Goal: Contribute content: Contribute content

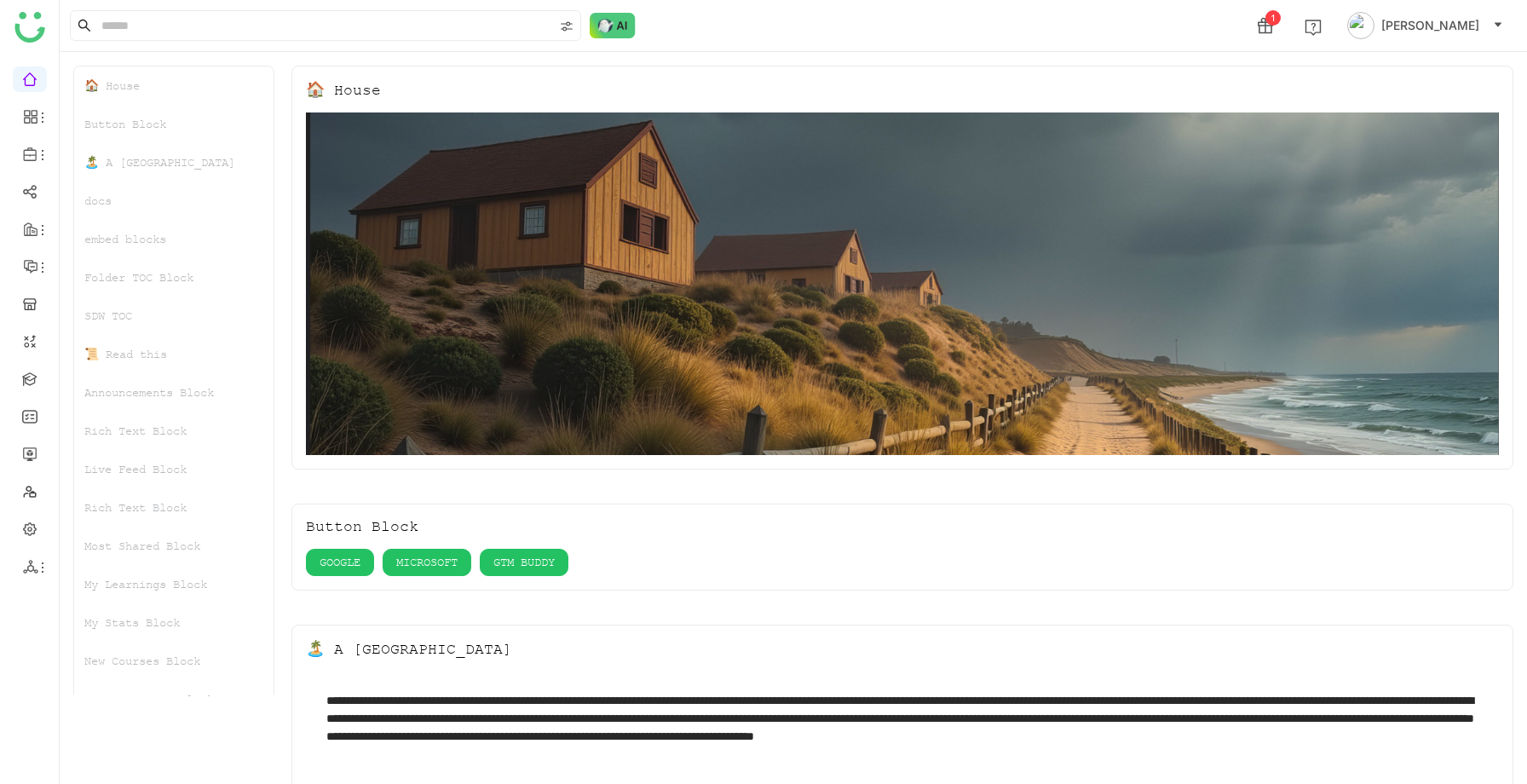
scroll to position [402, 0]
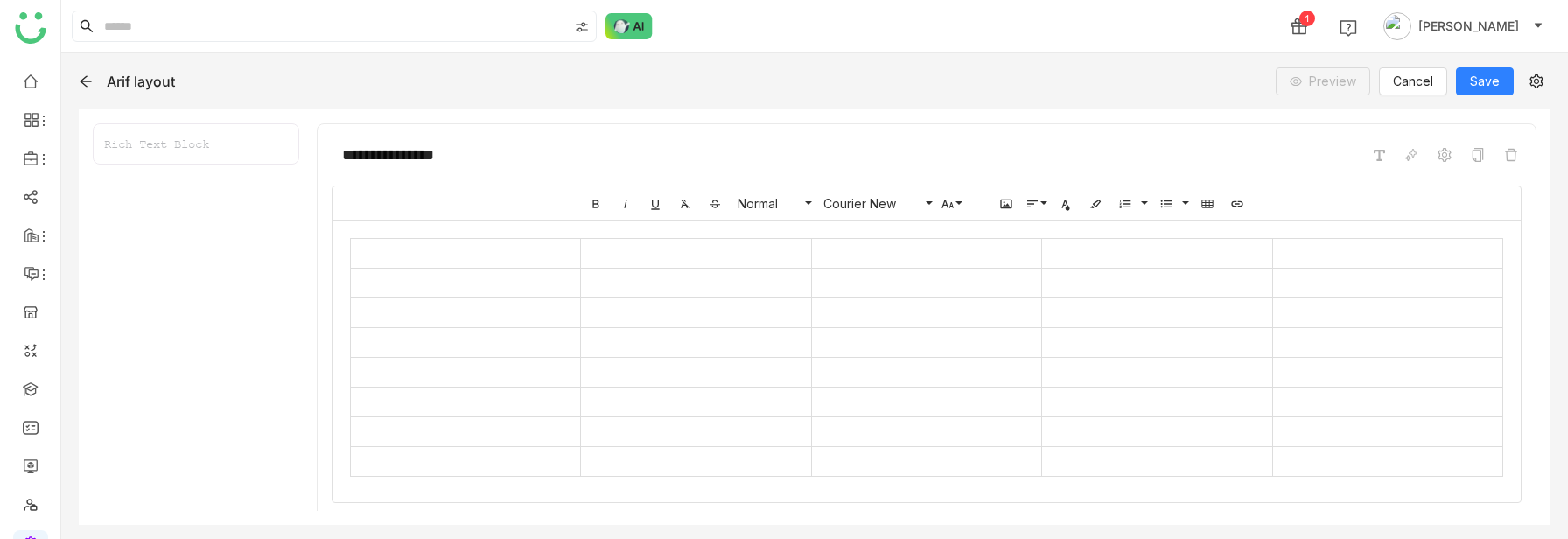
click at [728, 352] on td at bounding box center [696, 343] width 230 height 30
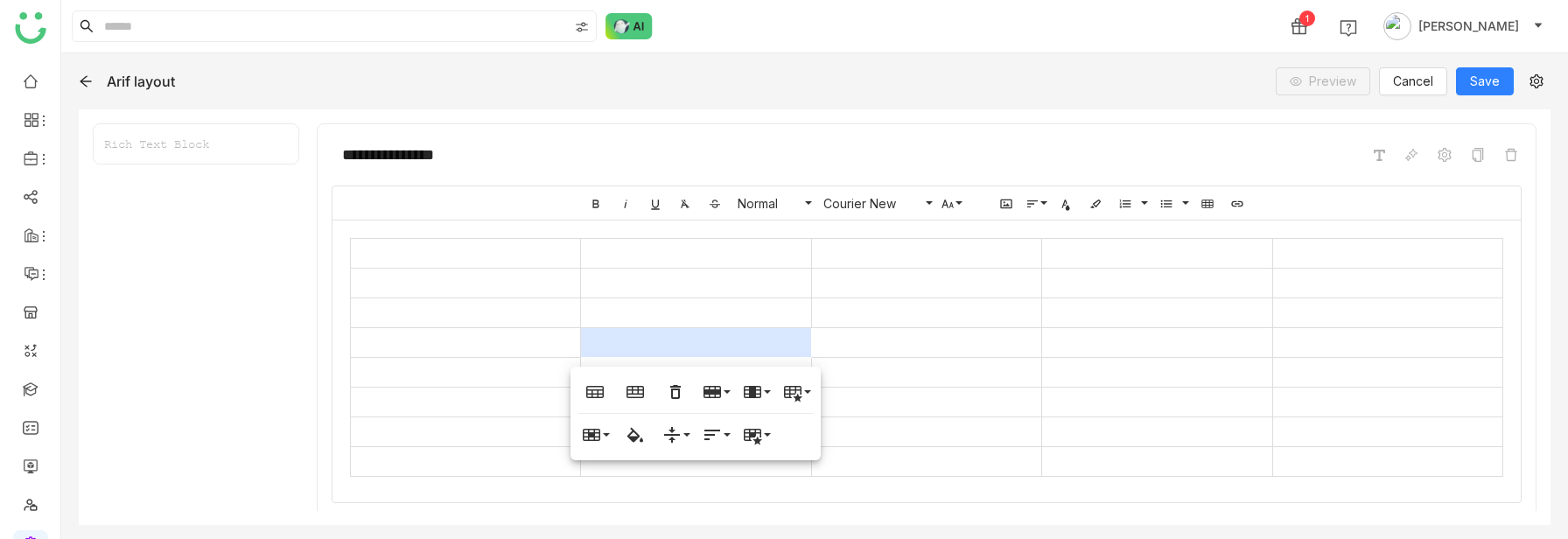
click at [666, 349] on td at bounding box center [696, 343] width 230 height 30
click at [634, 433] on icon "button" at bounding box center [635, 434] width 21 height 21
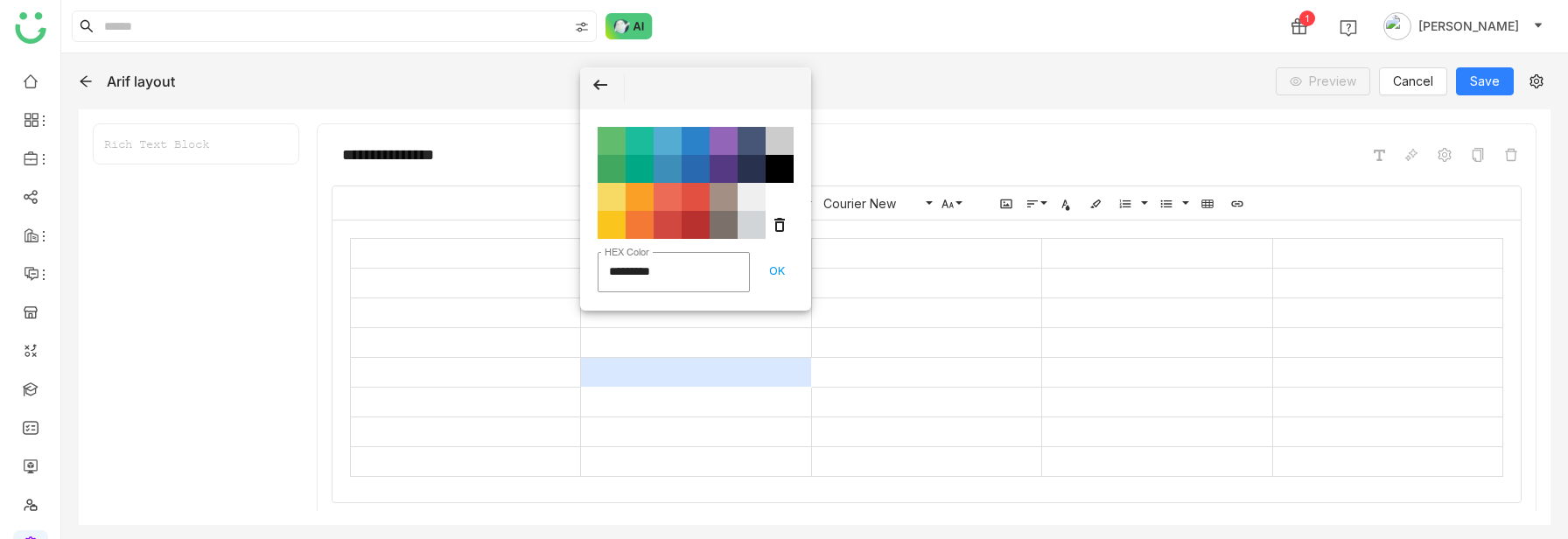
click at [619, 357] on td at bounding box center [696, 372] width 230 height 30
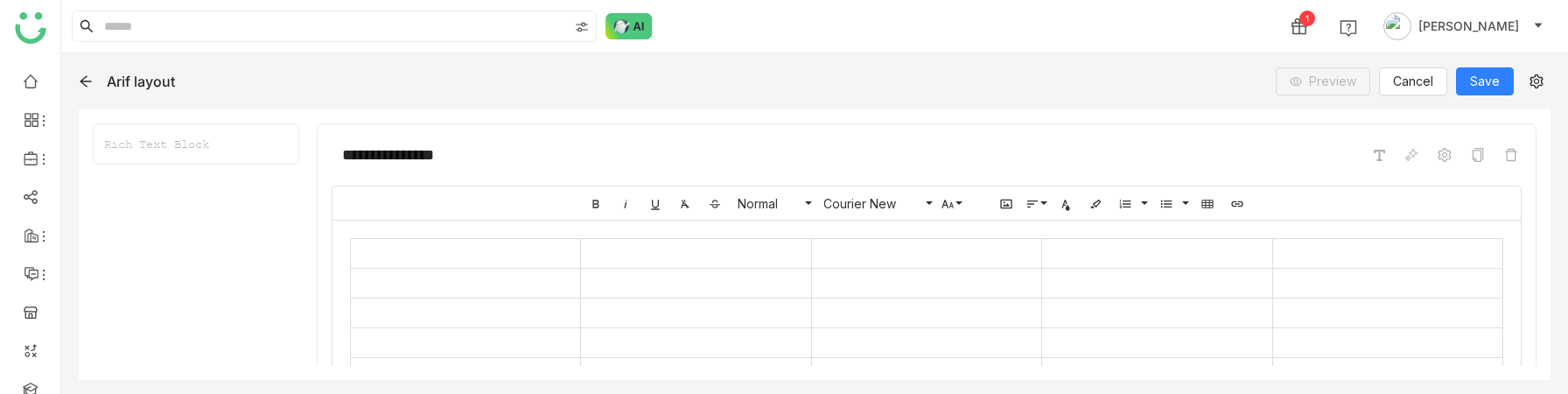
click at [646, 307] on td at bounding box center [696, 313] width 230 height 30
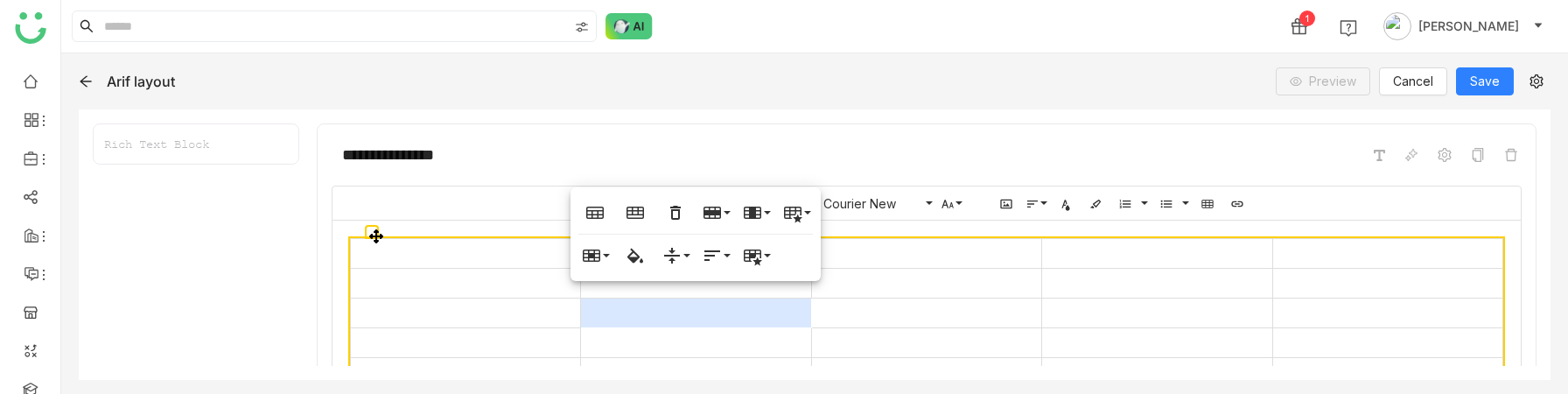
click at [604, 322] on td at bounding box center [696, 313] width 230 height 30
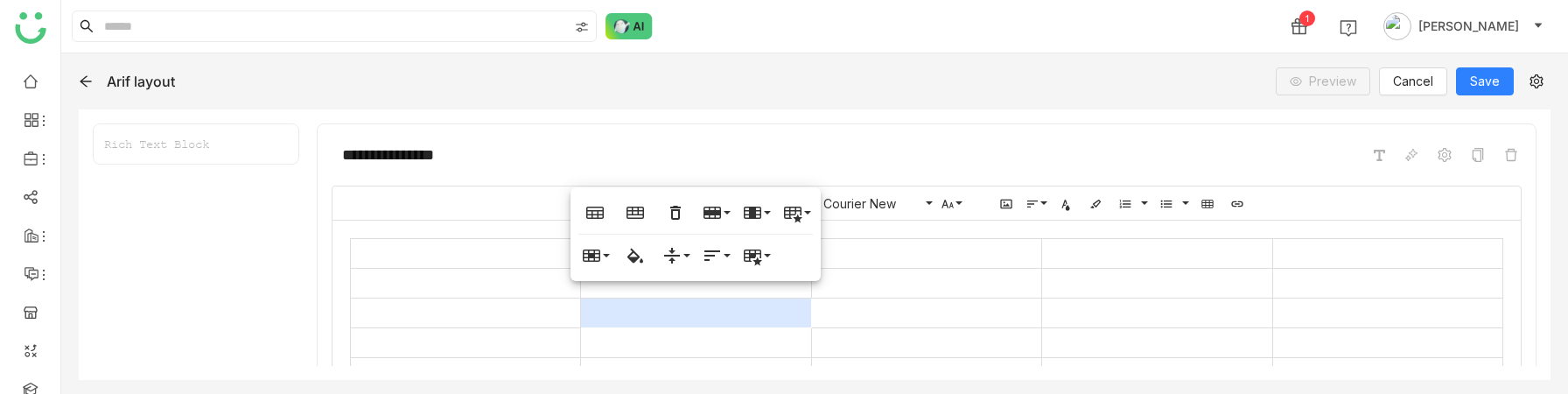
click at [628, 311] on td at bounding box center [696, 313] width 230 height 30
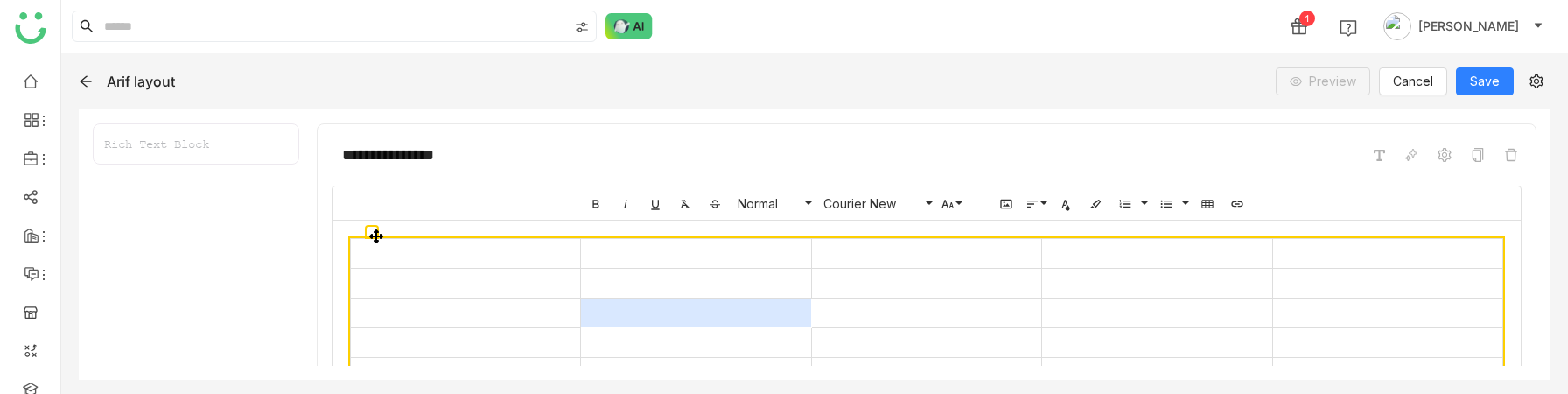
click at [379, 230] on icon at bounding box center [375, 235] width 14 height 14
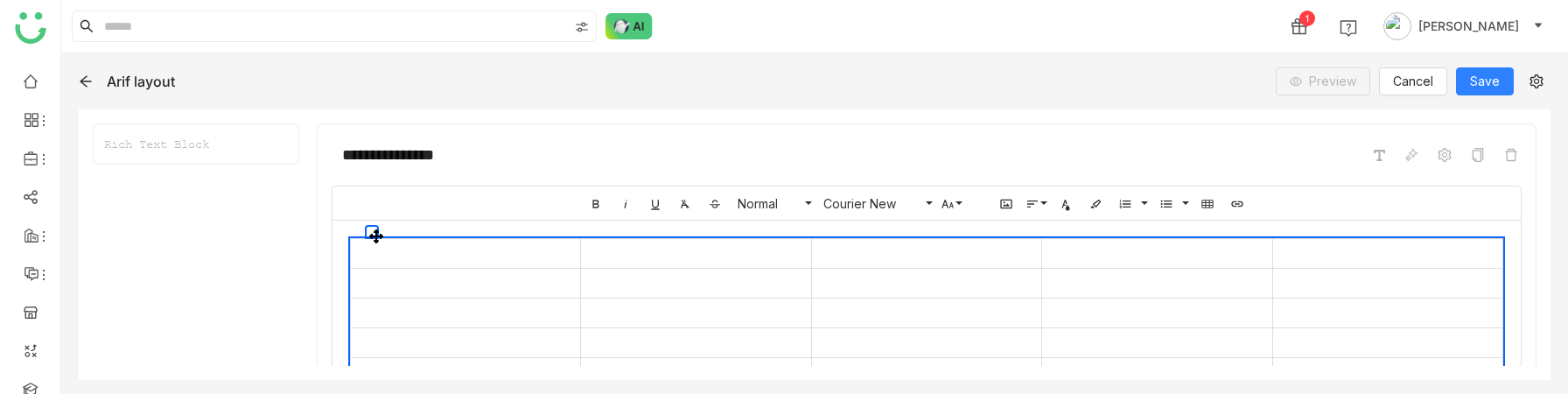
click at [373, 239] on icon at bounding box center [375, 235] width 14 height 14
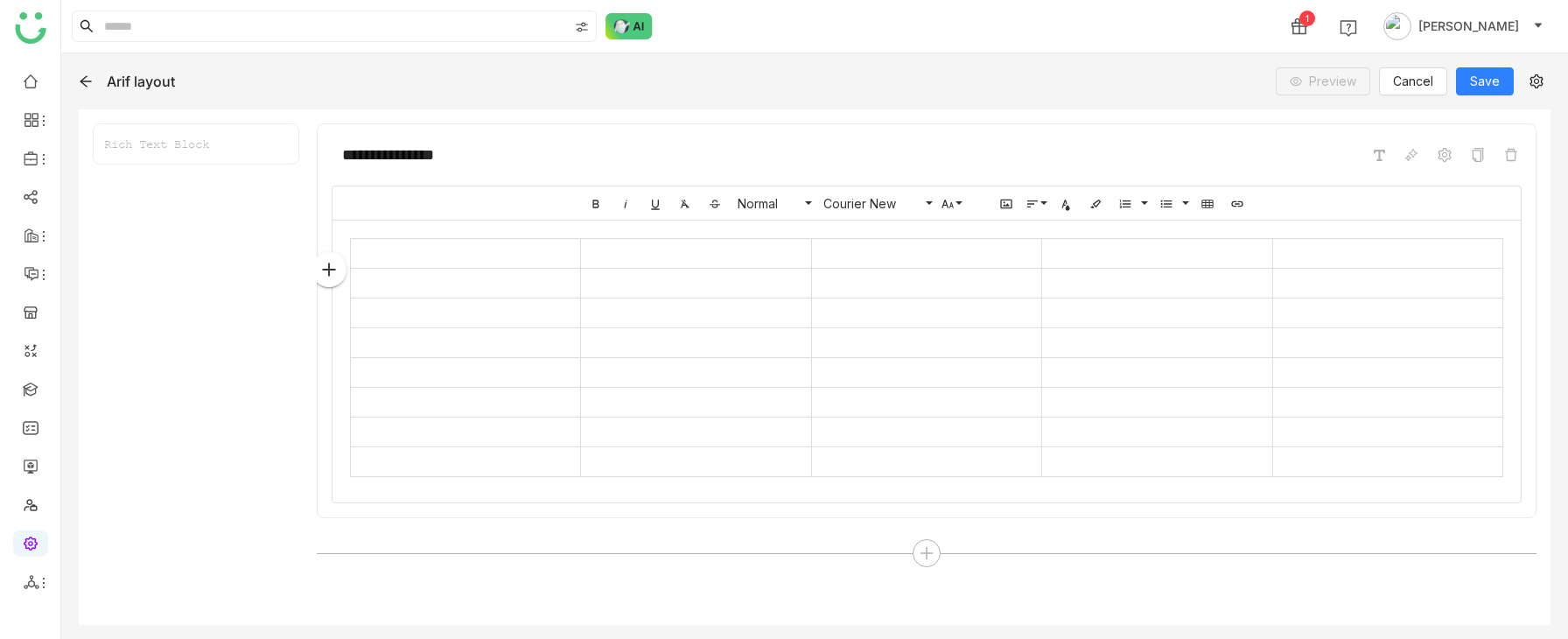
click at [348, 240] on div "Bold Italic Underline Clear Formatting Strikethrough Normal Normal Heading 1 He…" at bounding box center [927, 344] width 1190 height 318
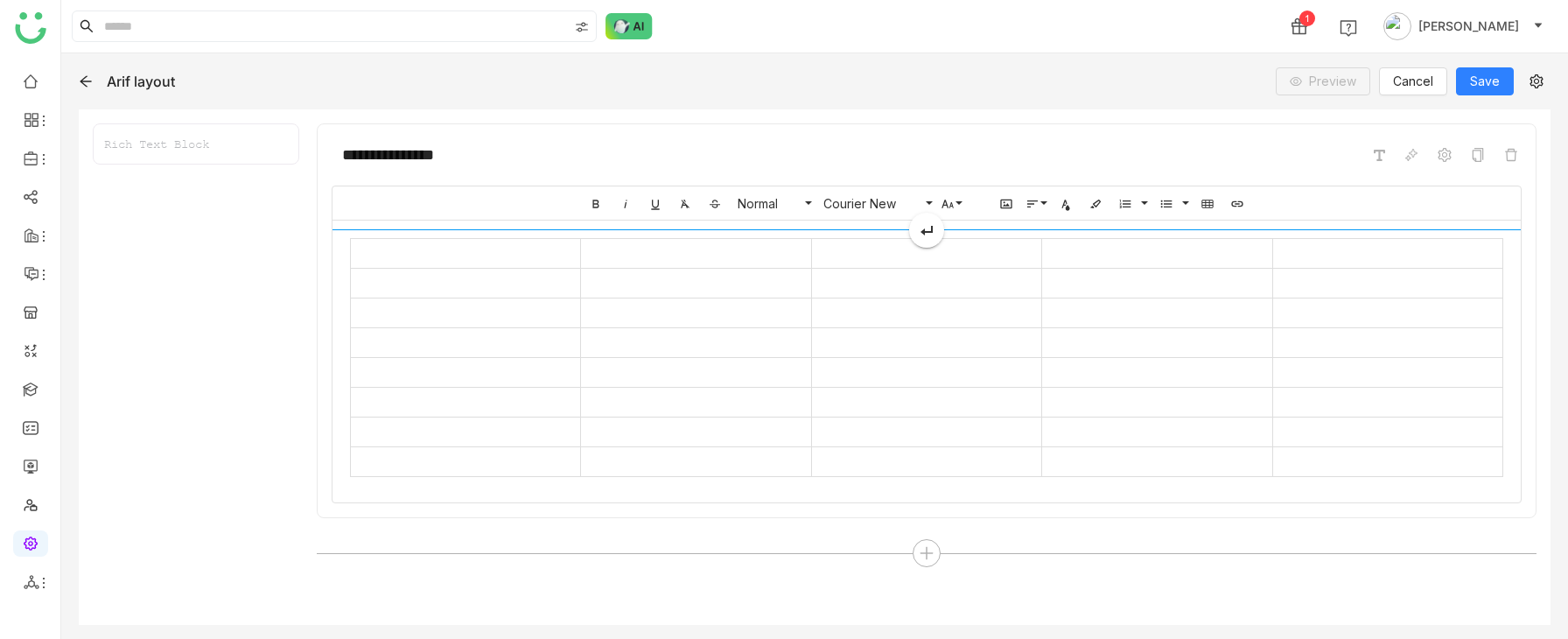
click at [404, 285] on td at bounding box center [465, 284] width 230 height 30
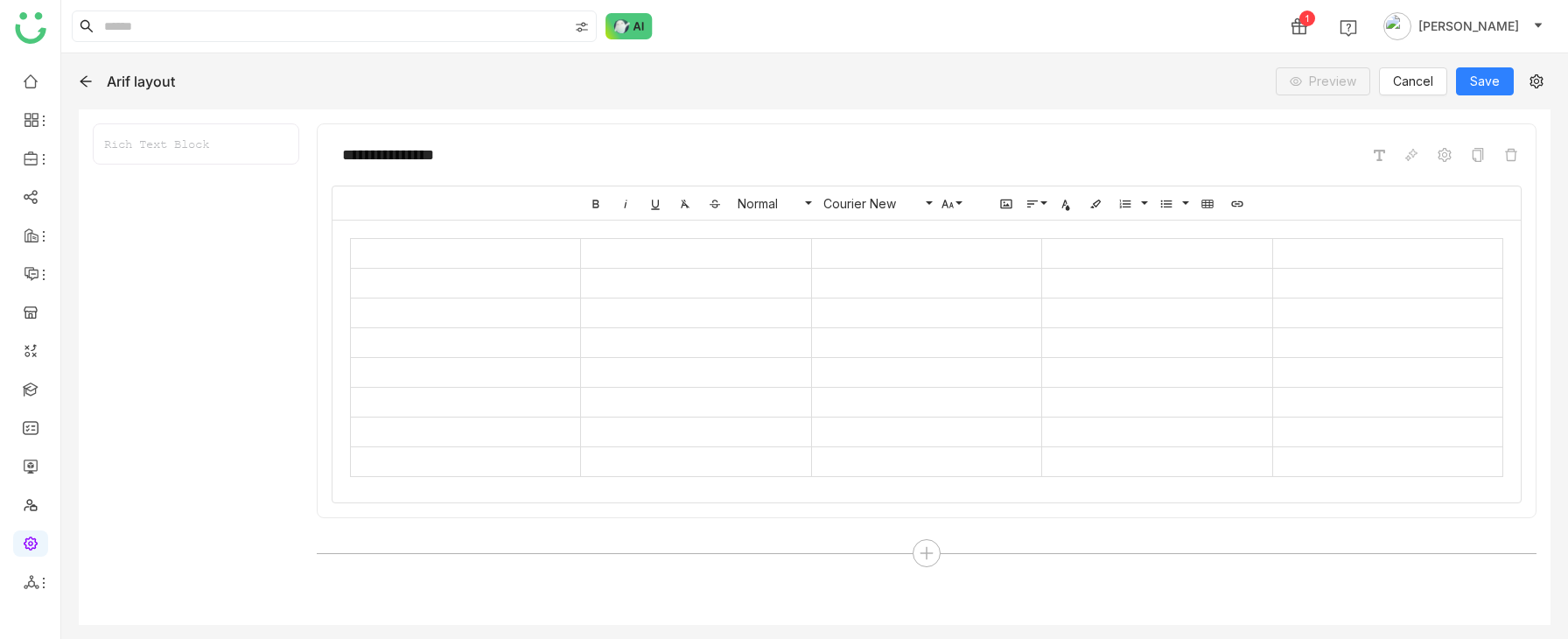
click at [349, 255] on div at bounding box center [927, 358] width 1188 height 275
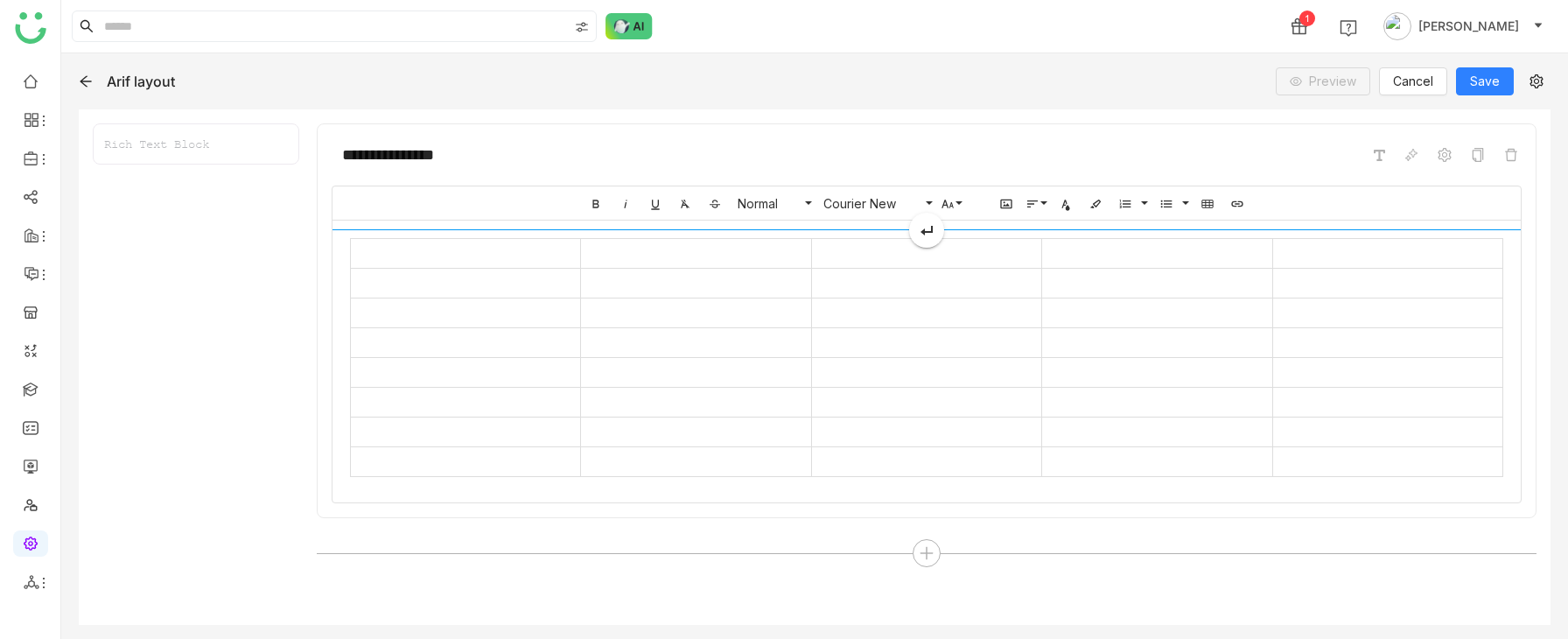
click at [359, 243] on div at bounding box center [927, 240] width 1188 height 22
click at [348, 242] on div at bounding box center [927, 240] width 1188 height 22
click at [436, 271] on td at bounding box center [465, 284] width 230 height 30
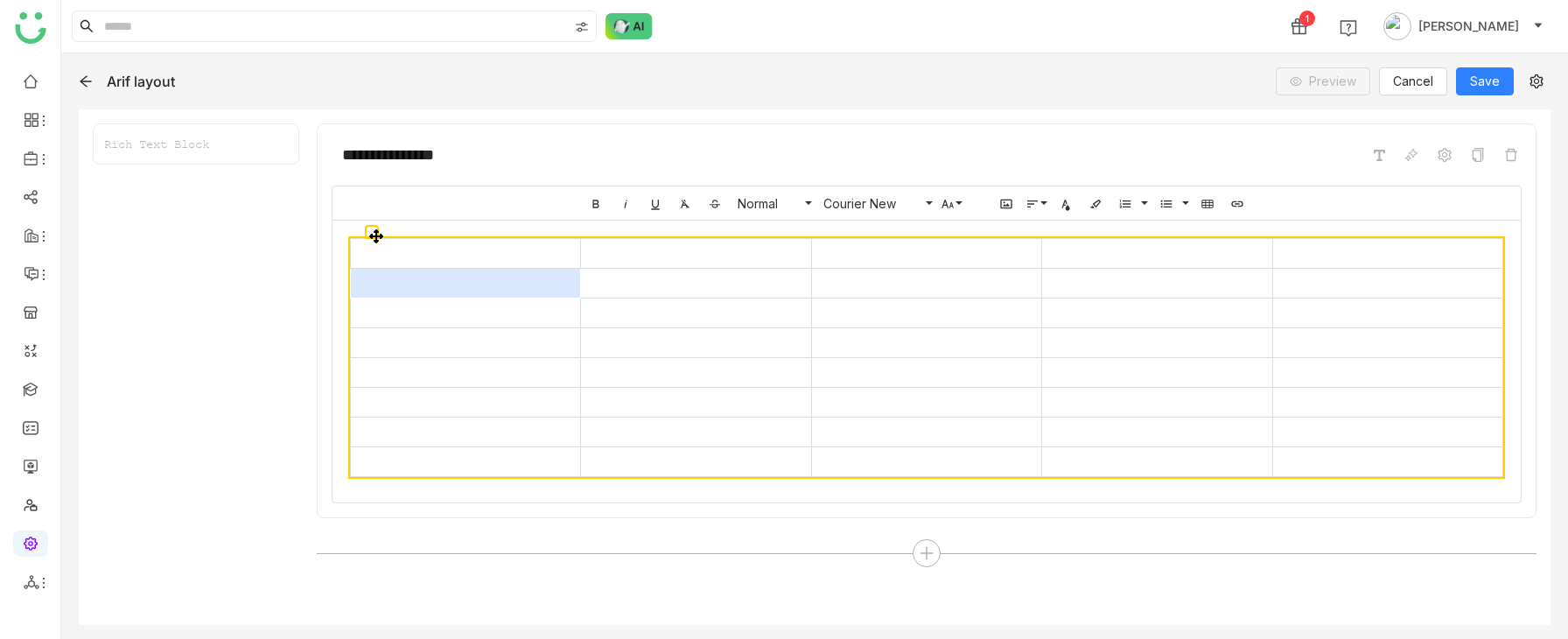
click at [375, 236] on icon at bounding box center [375, 236] width 14 height 14
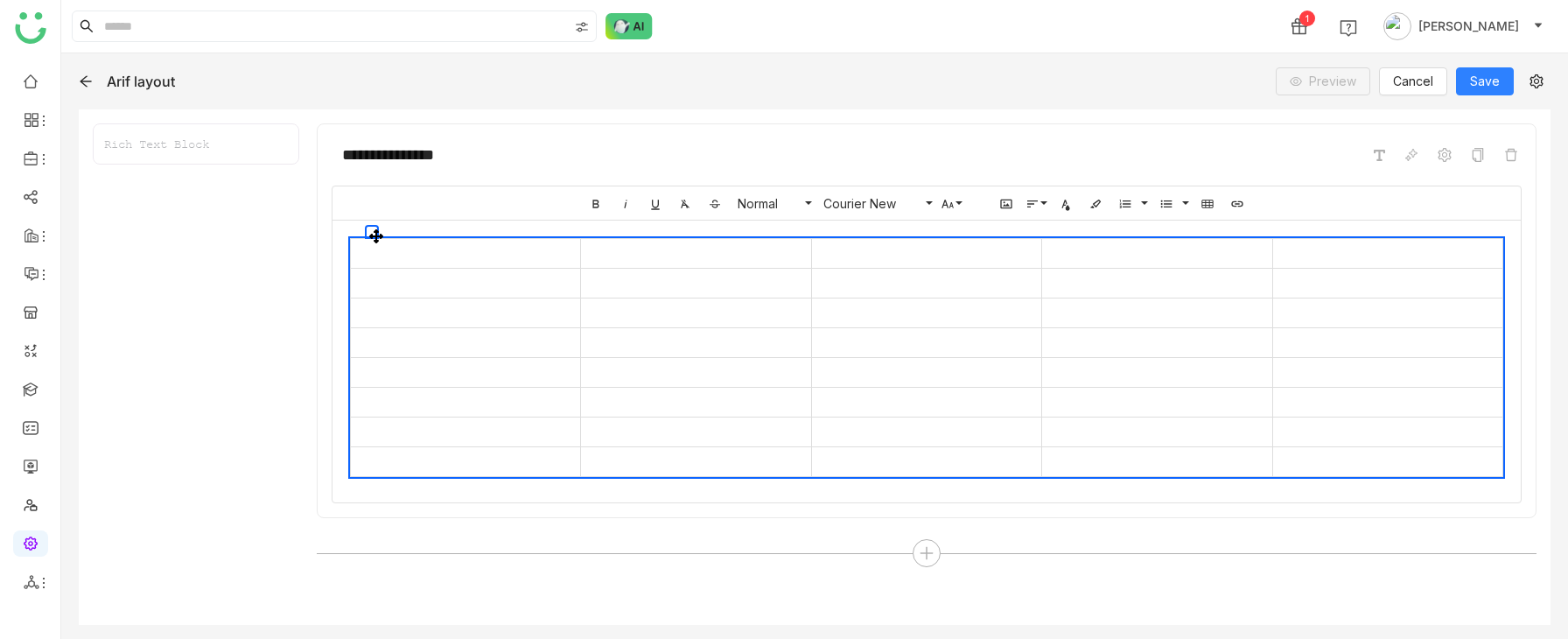
click at [375, 236] on icon at bounding box center [375, 236] width 14 height 14
click at [377, 237] on icon at bounding box center [375, 236] width 14 height 14
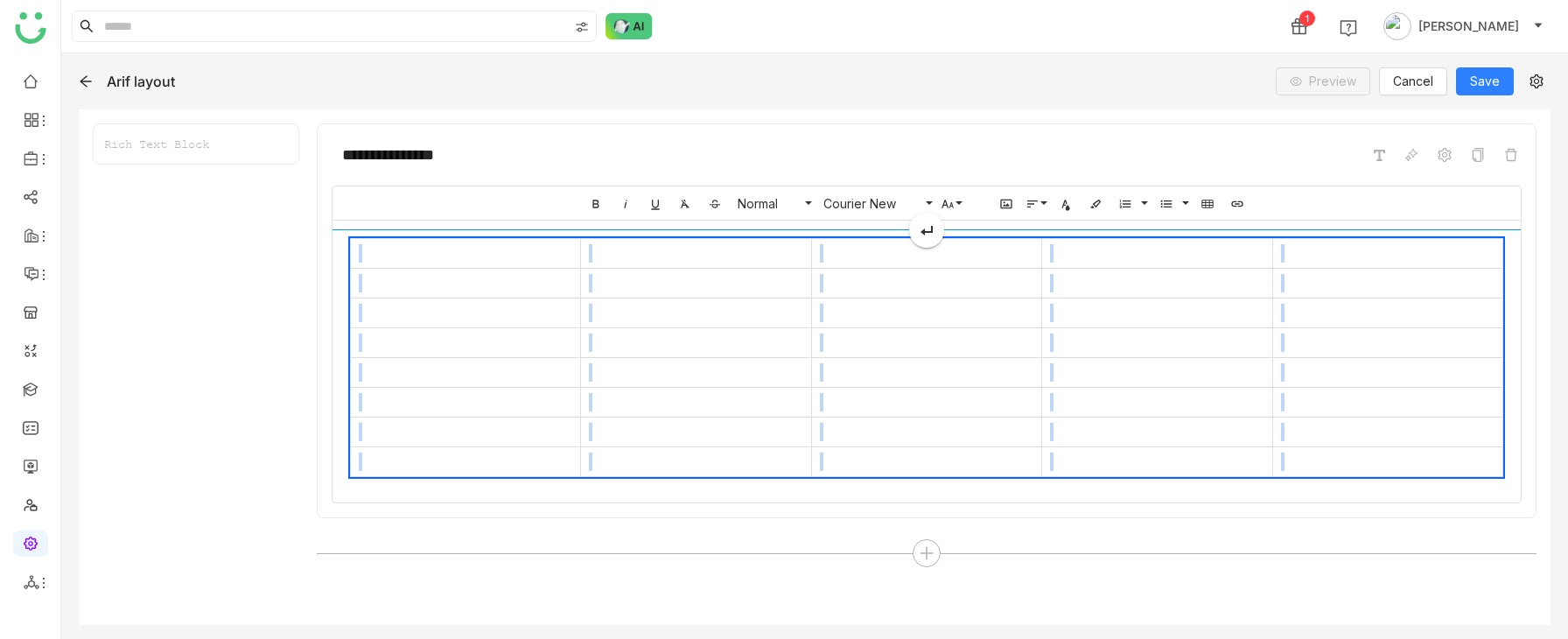
drag, startPoint x: 355, startPoint y: 241, endPoint x: 667, endPoint y: 351, distance: 330.8
click at [515, 327] on div "Bold Italic Underline Clear Formatting Strikethrough Normal Normal Heading 1 He…" at bounding box center [927, 344] width 1190 height 318
click at [667, 351] on td at bounding box center [696, 343] width 230 height 30
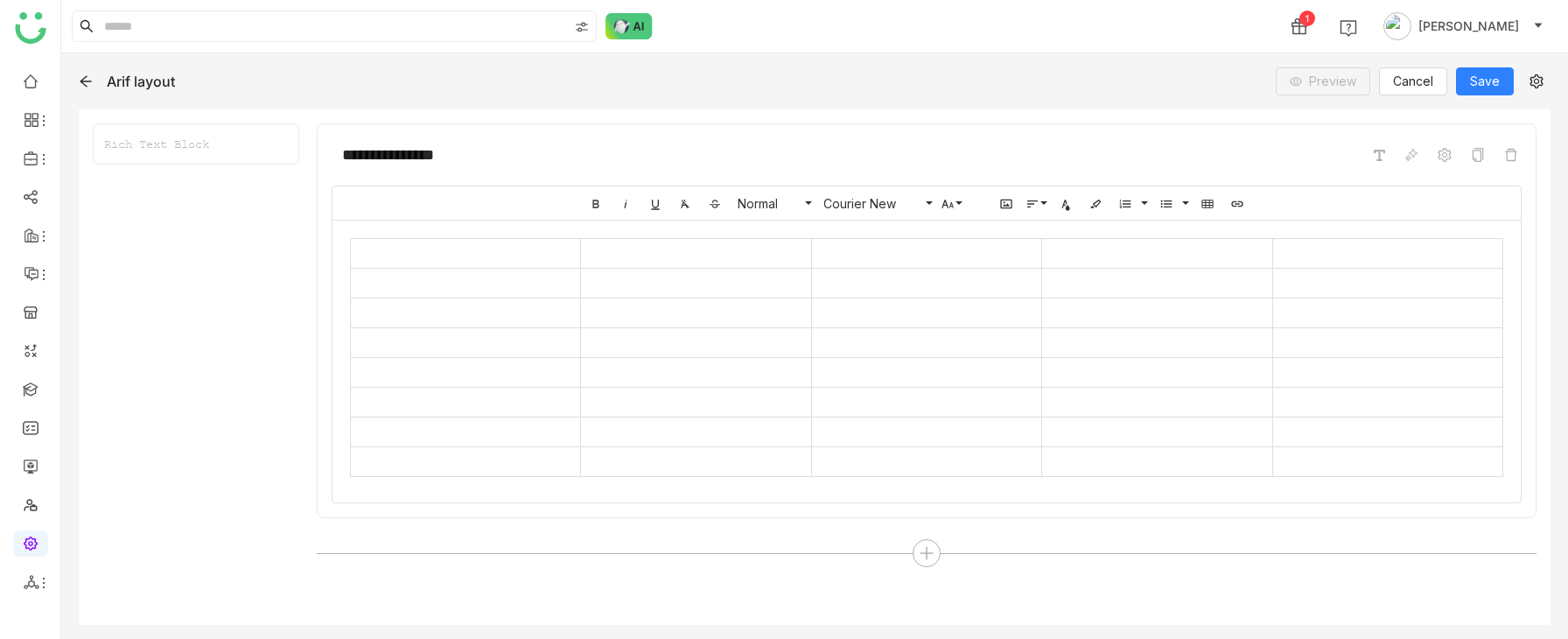
click at [1503, 458] on div at bounding box center [927, 358] width 1188 height 275
click at [1418, 454] on td at bounding box center [1387, 462] width 230 height 30
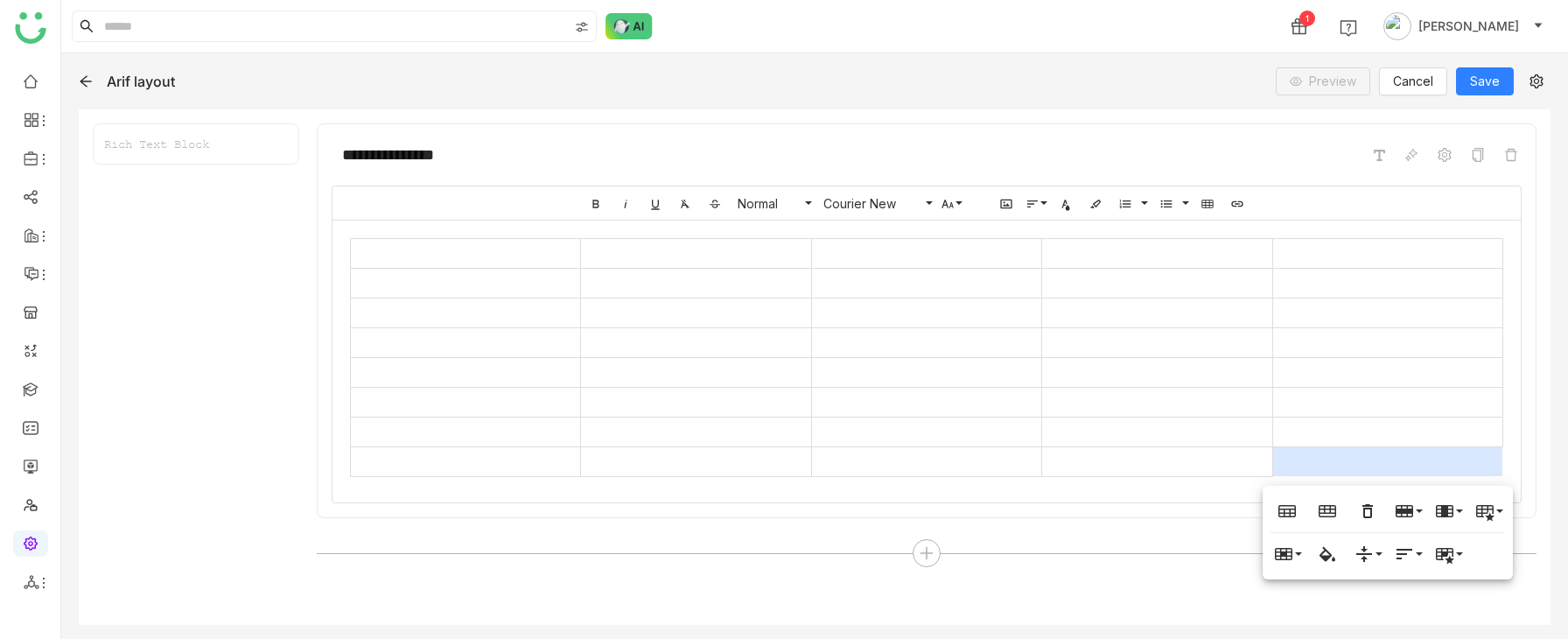
click at [1164, 290] on td at bounding box center [1157, 284] width 230 height 30
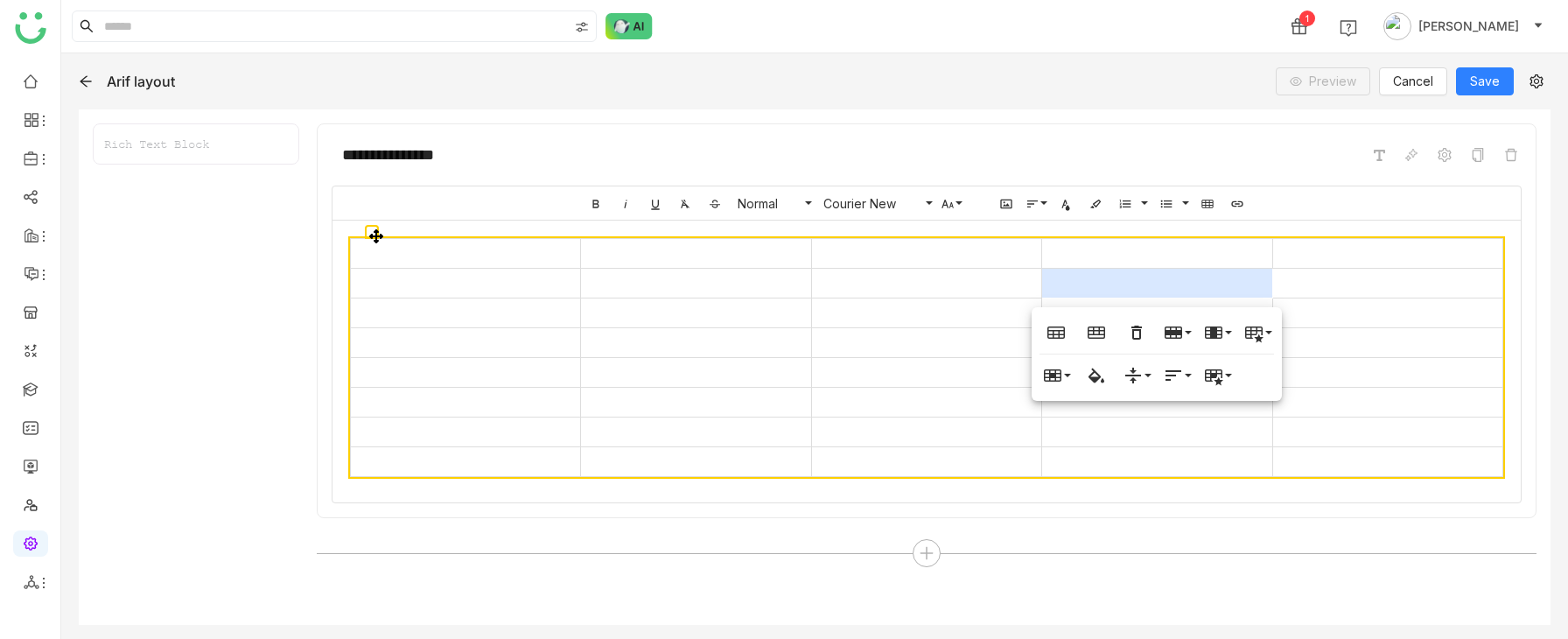
click at [381, 248] on td at bounding box center [465, 254] width 230 height 30
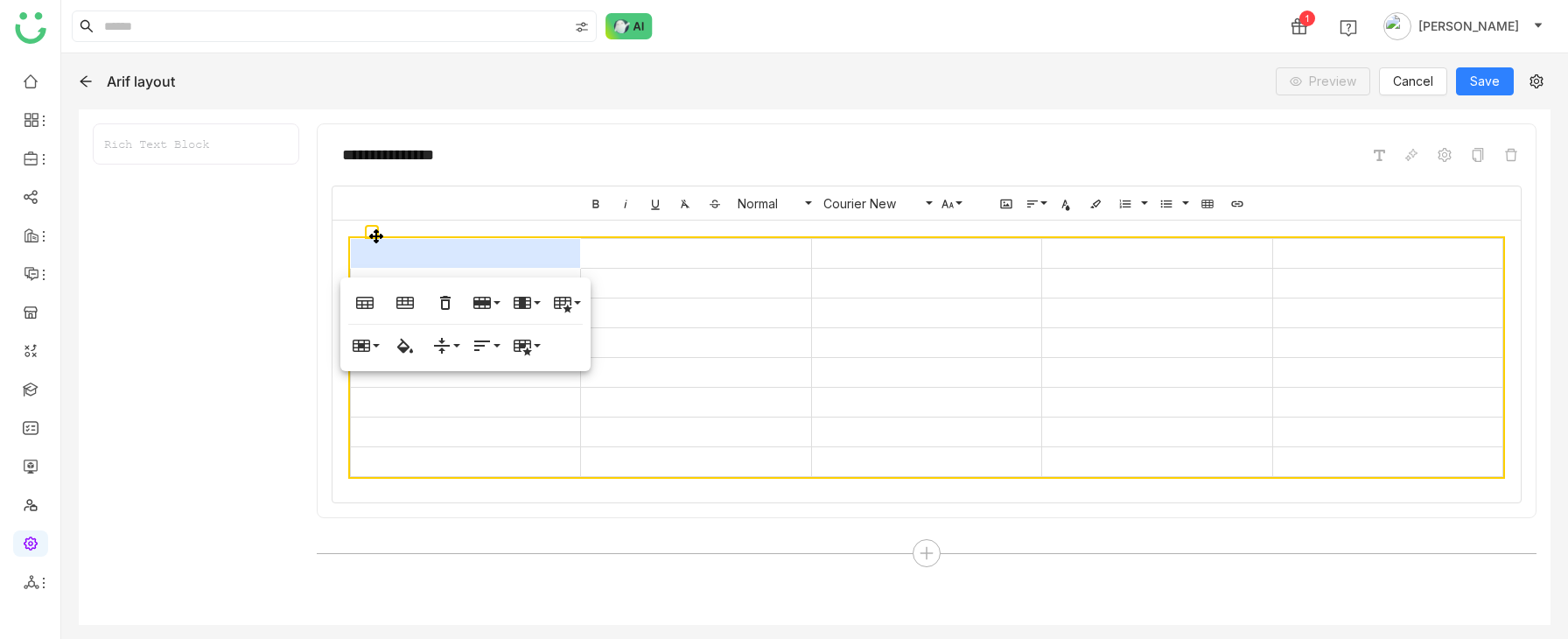
click at [329, 231] on div "**********" at bounding box center [927, 321] width 1220 height 395
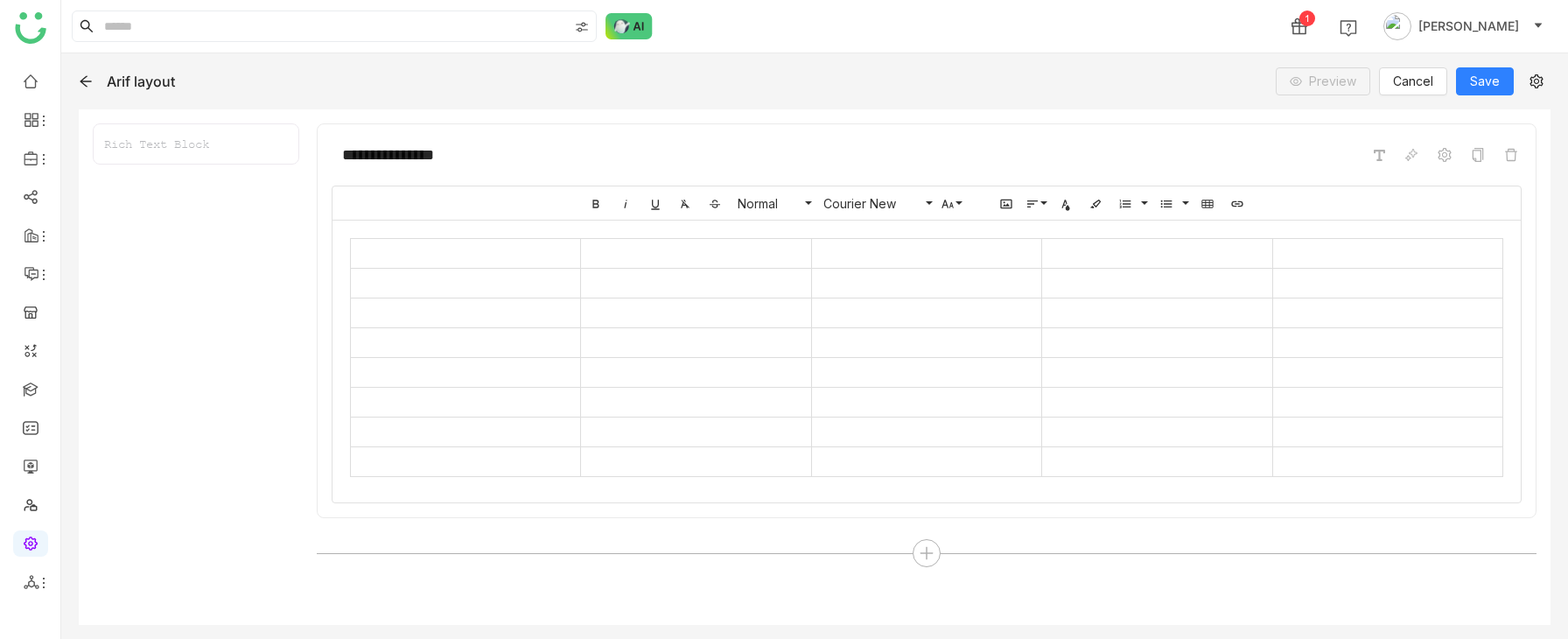
click at [342, 227] on div at bounding box center [927, 358] width 1188 height 275
click at [1003, 208] on icon "button" at bounding box center [1005, 204] width 11 height 9
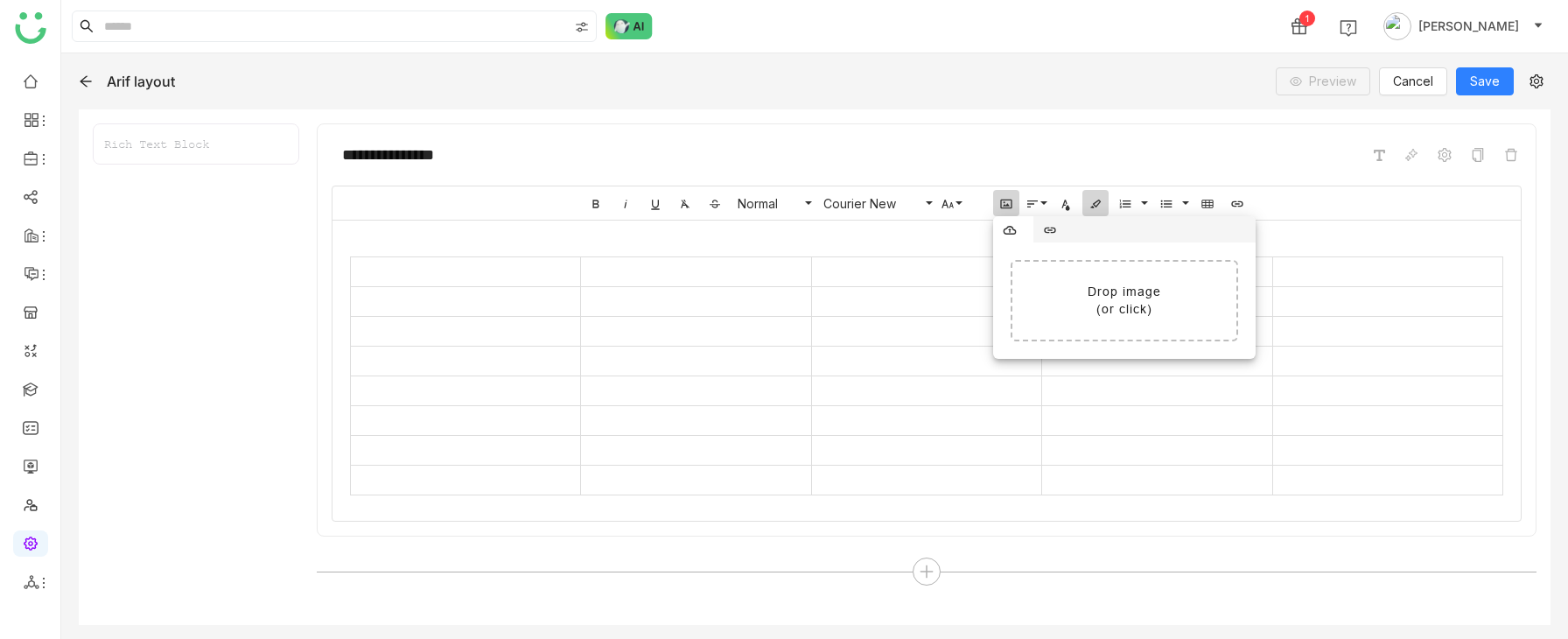
click at [1105, 208] on button "Background Color" at bounding box center [1095, 203] width 26 height 26
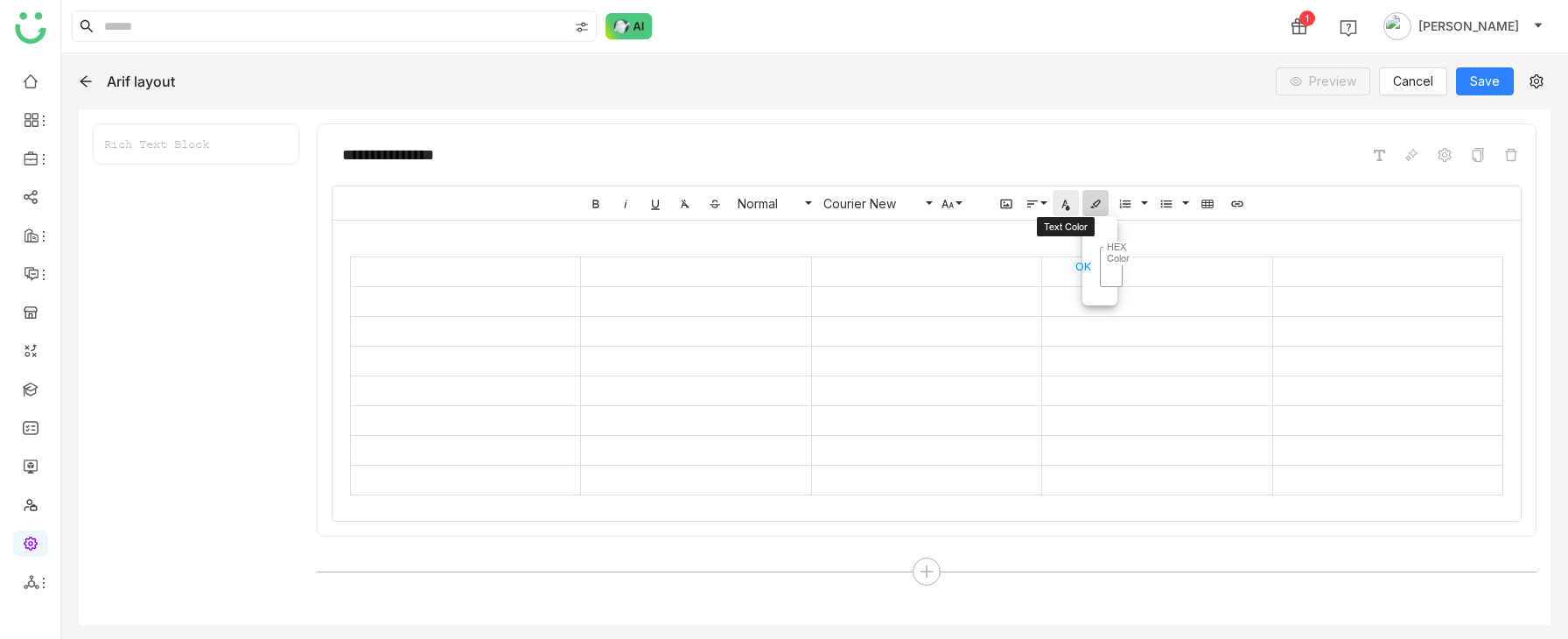
click at [1062, 200] on icon "button" at bounding box center [1065, 203] width 14 height 14
